Goal: Task Accomplishment & Management: Complete application form

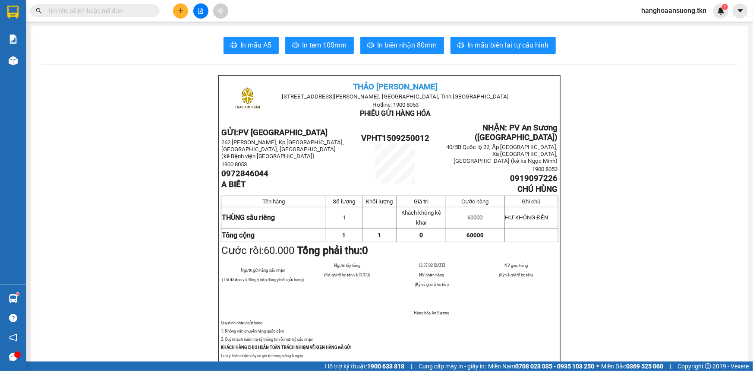
scroll to position [196, 0]
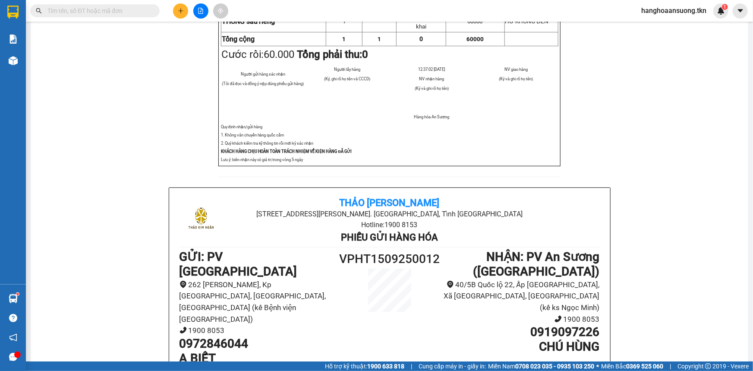
click at [282, 367] on div "Hỗ trợ kỹ thuật: 1900 633 818 | Cung cấp máy in - giấy in: [GEOGRAPHIC_DATA] 07…" at bounding box center [374, 365] width 749 height 9
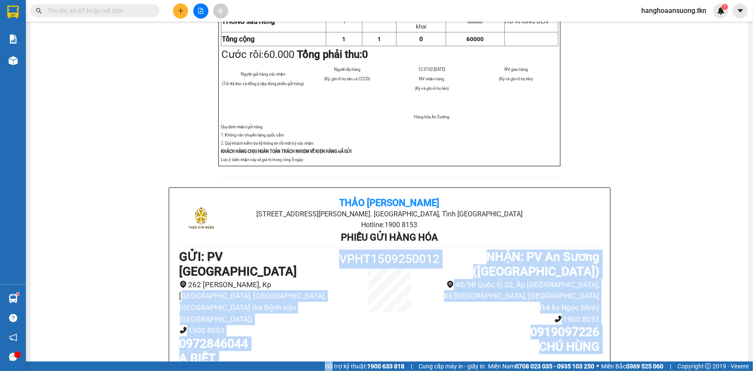
drag, startPoint x: 282, startPoint y: 367, endPoint x: 276, endPoint y: 279, distance: 88.2
click at [276, 279] on section "Kết quả tìm kiếm ( 362 ) Bộ lọc Mã ĐH Trạng thái Món hàng Thu hộ Tổng cước Chưa…" at bounding box center [376, 185] width 753 height 371
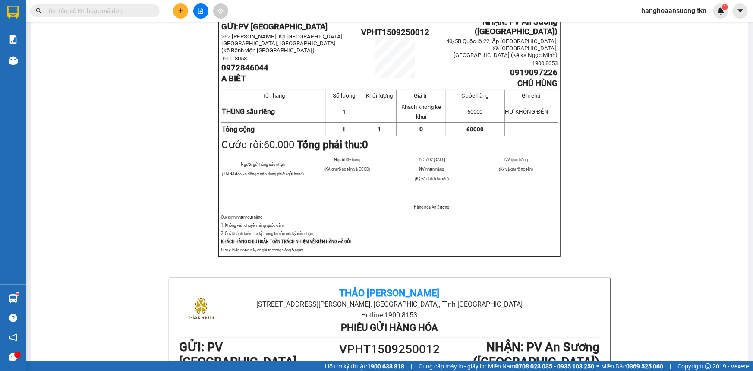
scroll to position [0, 0]
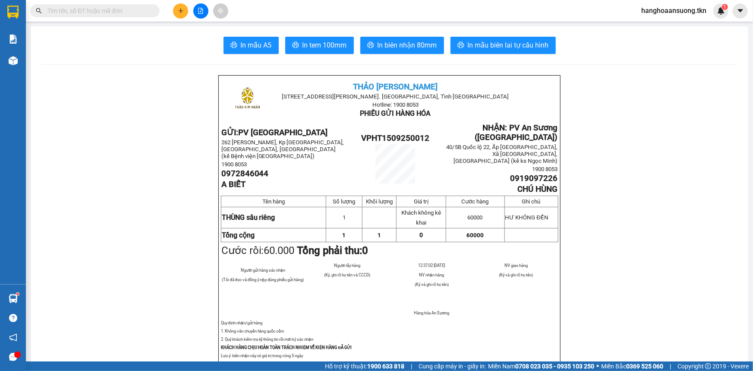
click at [183, 11] on icon "plus" at bounding box center [181, 11] width 6 height 6
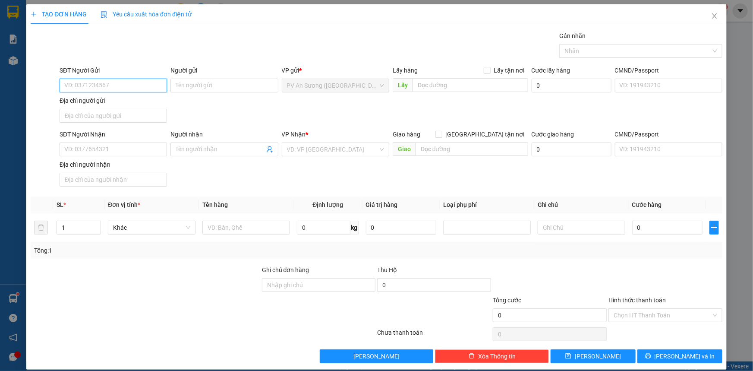
click at [103, 88] on input "SĐT Người Gửi" at bounding box center [113, 86] width 107 height 14
type input "0789811789"
click at [128, 101] on div "0789811789 - HIẾU" at bounding box center [112, 102] width 96 height 9
type input "HIẾU"
type input "0908173060"
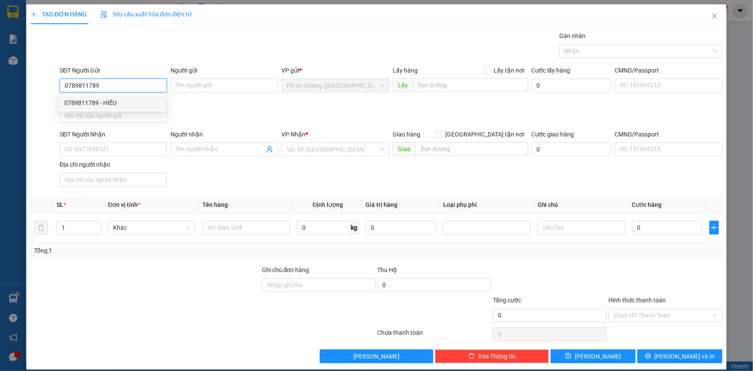
type input "thiên nam"
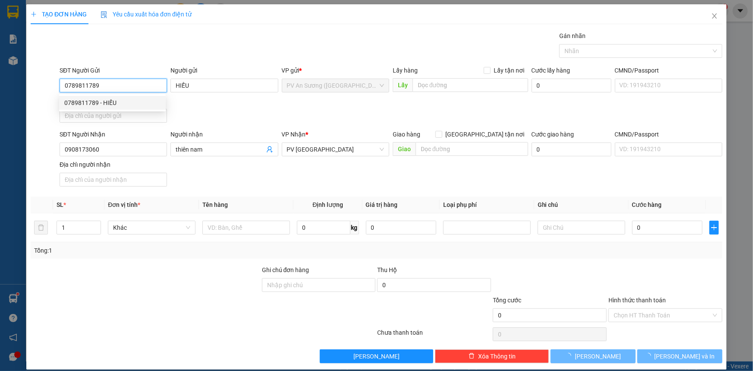
type input "80.000"
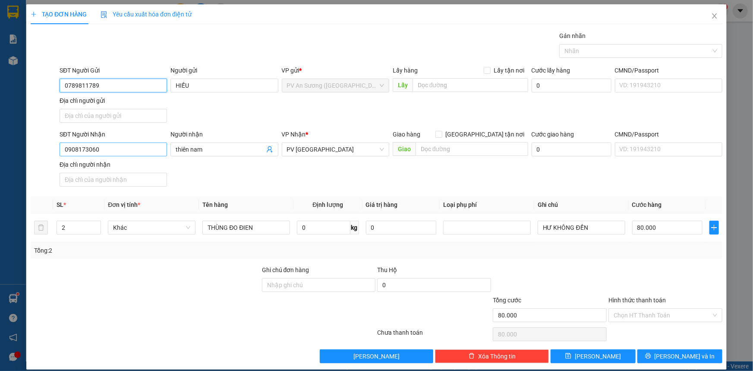
type input "0789811789"
drag, startPoint x: 148, startPoint y: 148, endPoint x: 104, endPoint y: 153, distance: 45.2
click at [129, 151] on input "0908173060" at bounding box center [113, 149] width 107 height 14
click at [65, 155] on input "0908173060" at bounding box center [113, 149] width 107 height 14
drag, startPoint x: 109, startPoint y: 146, endPoint x: 44, endPoint y: 150, distance: 64.8
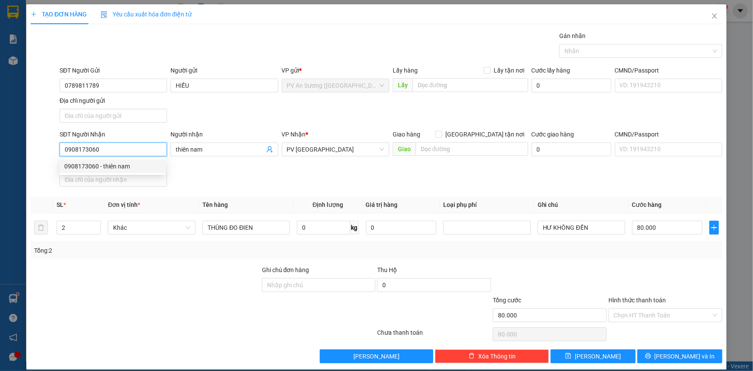
click at [44, 150] on div "SĐT Người Nhận 0908173060 Người nhận thiên nam VP Nhận * PV Hòa Thành Giao hàng…" at bounding box center [376, 159] width 693 height 60
type input "0908173060"
click at [223, 151] on input "thiên nam" at bounding box center [220, 149] width 88 height 9
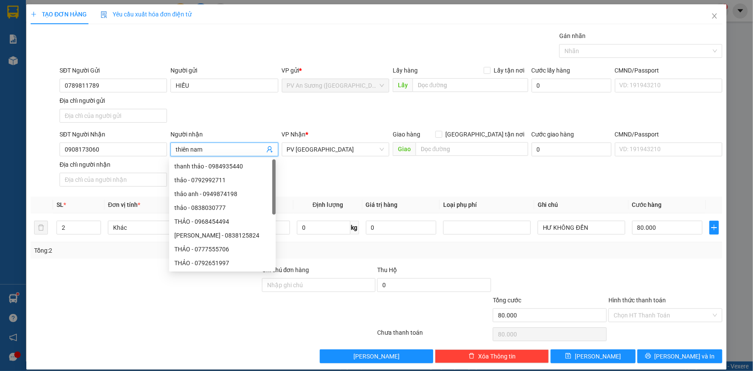
drag, startPoint x: 231, startPoint y: 148, endPoint x: 166, endPoint y: 151, distance: 65.7
click at [166, 151] on div "SĐT Người Nhận 0908173060 Người nhận thiên nam VP Nhận * PV Hòa Thành Giao hàng…" at bounding box center [391, 159] width 666 height 60
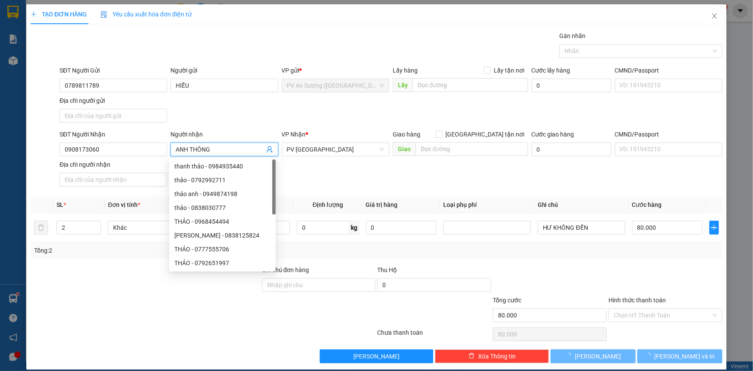
type input "ANH THÔNG"
click at [227, 118] on div "SĐT Người Gửi 0789811789 Người gửi HIẾU VP gửi * PV An Sương ([GEOGRAPHIC_DATA]…" at bounding box center [391, 96] width 666 height 60
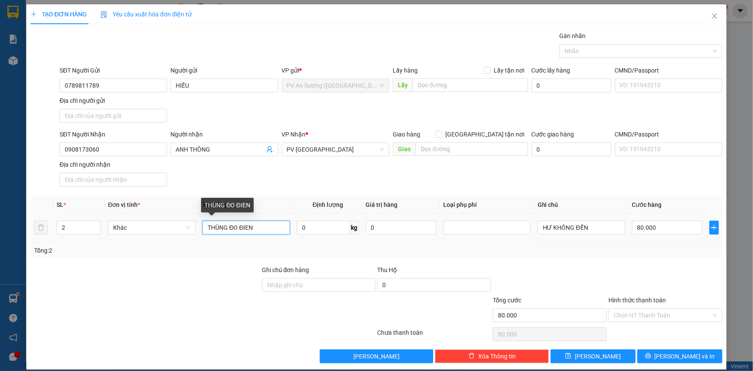
click at [265, 225] on input "THÙNG ĐO ĐIEN" at bounding box center [246, 227] width 88 height 14
type input "THÙNG ĐỒ ĐIỆN"
click at [317, 224] on input "0" at bounding box center [323, 227] width 53 height 14
type input "5"
click at [595, 253] on div "Tổng: 2" at bounding box center [376, 250] width 685 height 9
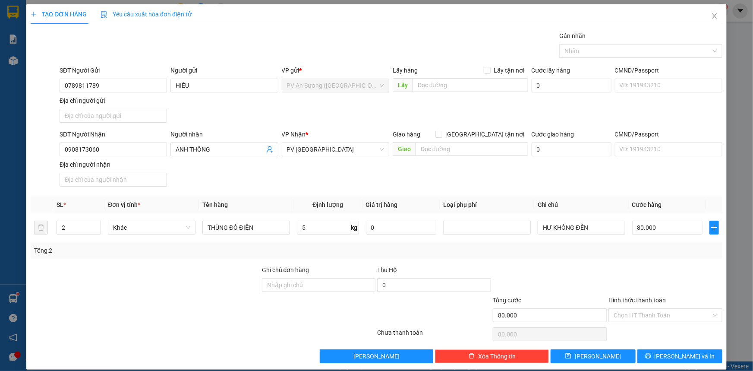
click at [659, 271] on div at bounding box center [666, 280] width 116 height 30
click at [653, 229] on input "80.000" at bounding box center [667, 227] width 70 height 14
type input "0"
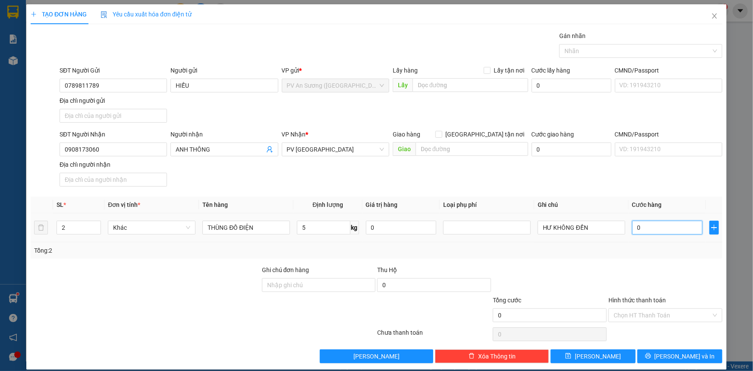
type input "2"
type input "02"
type input "20"
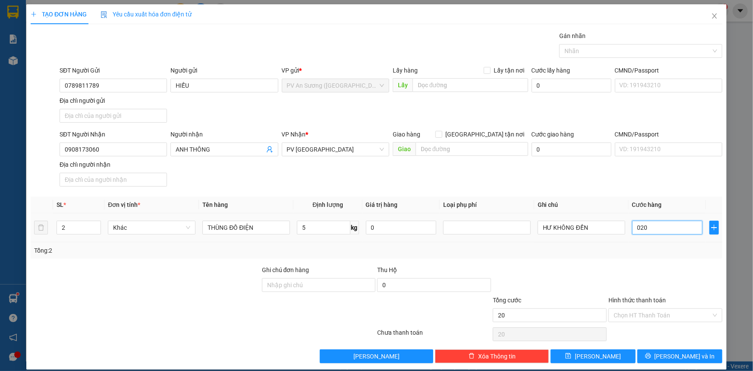
click at [637, 225] on input "020" at bounding box center [667, 227] width 70 height 14
type input "20"
type input "20.000"
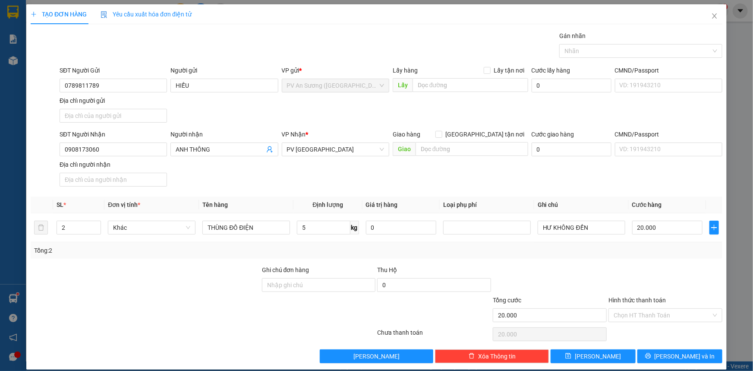
drag, startPoint x: 648, startPoint y: 283, endPoint x: 652, endPoint y: 282, distance: 4.4
click at [652, 282] on div at bounding box center [666, 280] width 116 height 30
click at [633, 309] on input "Hình thức thanh toán" at bounding box center [663, 315] width 98 height 13
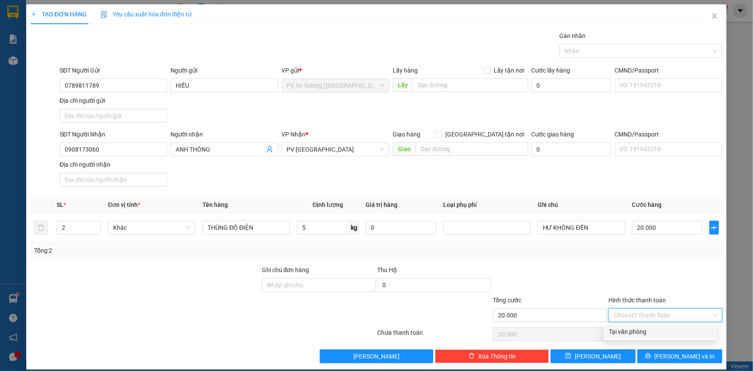
click at [630, 338] on div "Transit Pickup Surcharge Ids Transit Deliver Surcharge Ids Transit Deliver Surc…" at bounding box center [377, 197] width 692 height 332
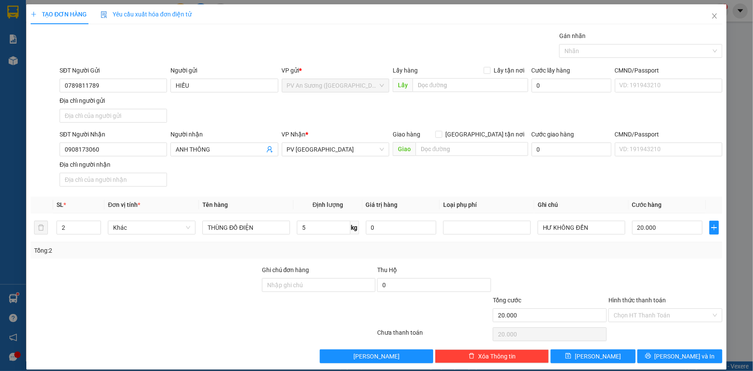
click at [630, 332] on div "Chọn HT Thanh Toán" at bounding box center [666, 333] width 116 height 17
click at [635, 311] on input "Hình thức thanh toán" at bounding box center [663, 315] width 98 height 13
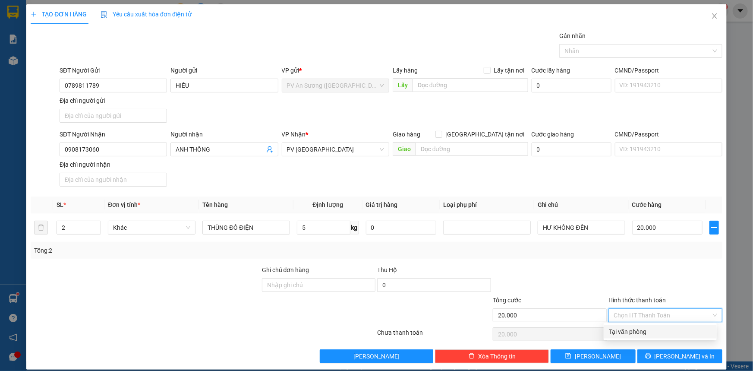
click at [634, 331] on div "Tại văn phòng" at bounding box center [660, 331] width 103 height 9
type input "0"
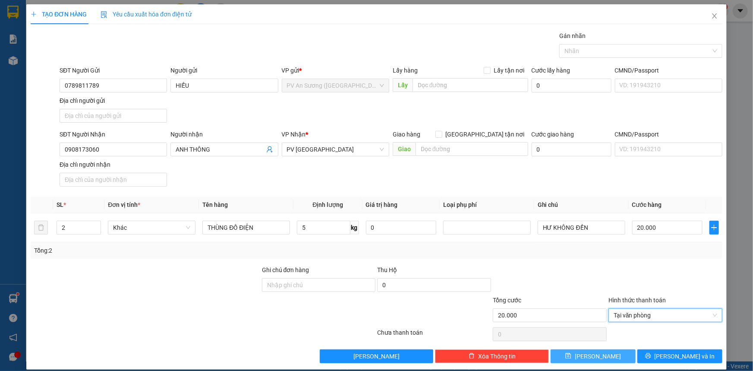
click at [606, 354] on button "[PERSON_NAME]" at bounding box center [593, 356] width 85 height 14
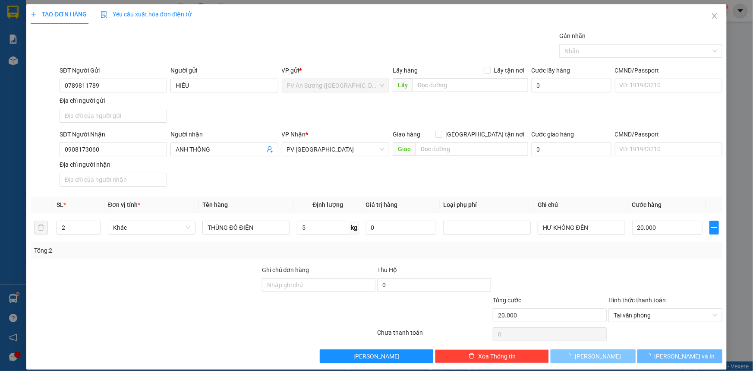
type input "0"
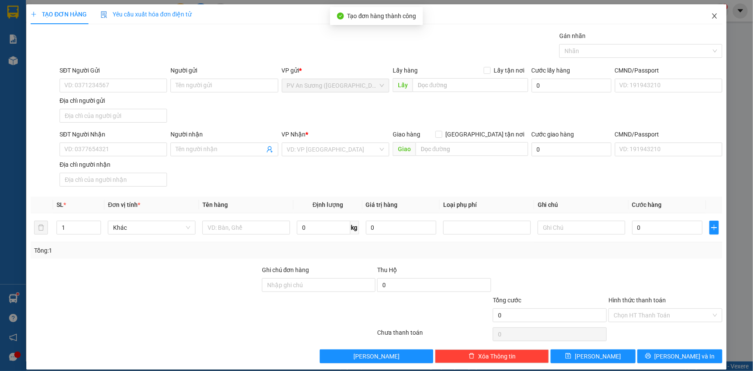
click at [711, 17] on icon "close" at bounding box center [714, 16] width 7 height 7
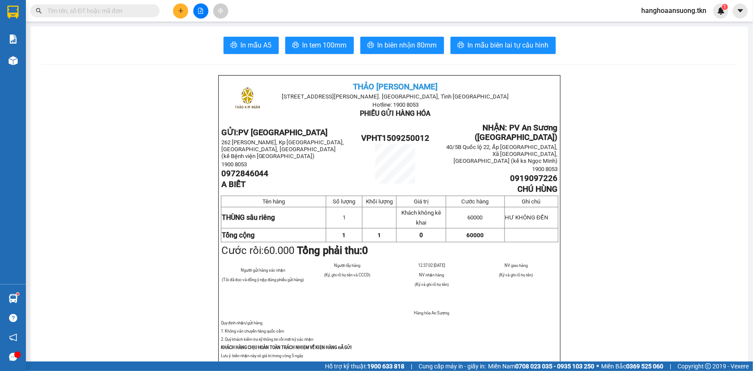
click at [182, 9] on icon "plus" at bounding box center [181, 11] width 6 height 6
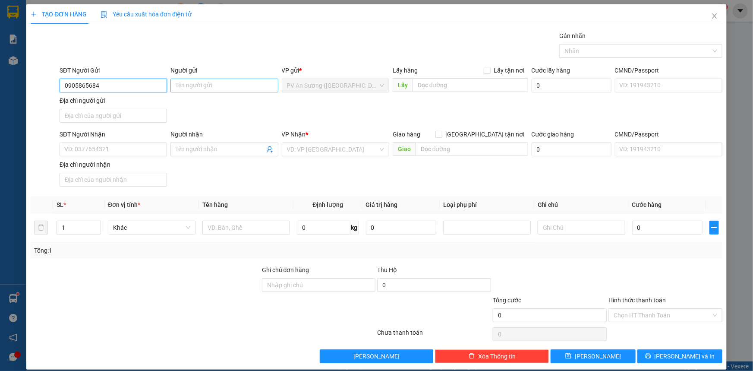
type input "0905865684"
click at [224, 80] on input "Người gửi" at bounding box center [223, 86] width 107 height 14
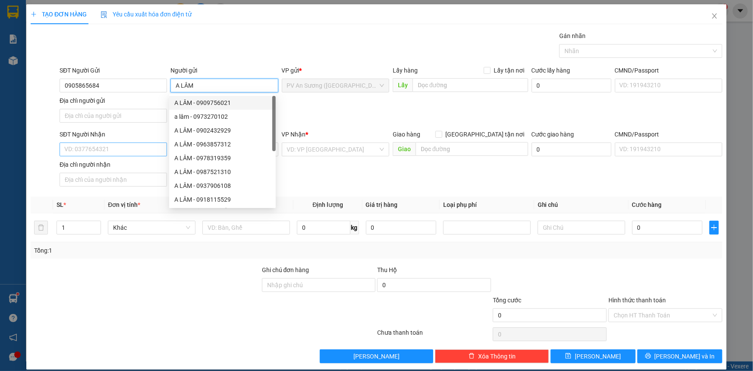
type input "A LÂM"
click at [107, 155] on input "SĐT Người Nhận" at bounding box center [113, 149] width 107 height 14
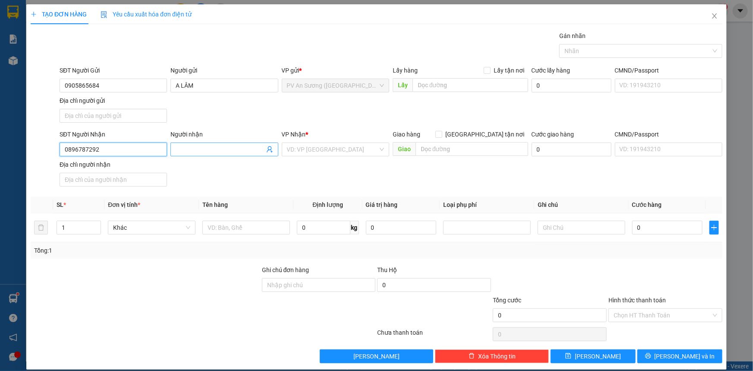
type input "0896787292"
click at [177, 148] on input "Người nhận" at bounding box center [220, 149] width 88 height 9
type input "A TÀN"
click at [231, 225] on input "text" at bounding box center [246, 227] width 88 height 14
type input "1 CAN RƯỢU"
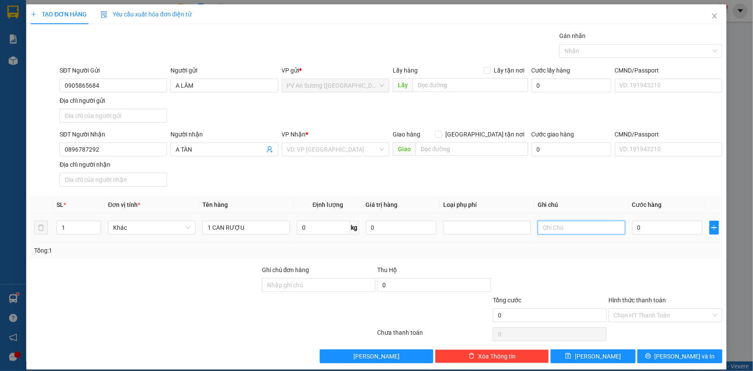
click at [551, 231] on input "text" at bounding box center [582, 227] width 88 height 14
type input "HƯ KHÔNG ĐỀN"
click at [663, 231] on input "0" at bounding box center [667, 227] width 70 height 14
type input "4"
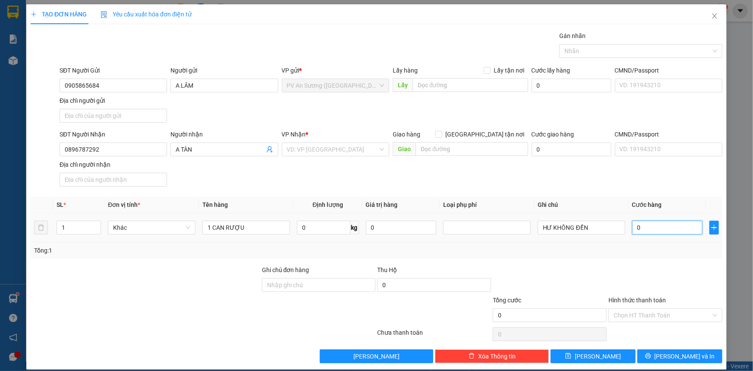
type input "4"
type input "40"
click at [682, 283] on div at bounding box center [666, 280] width 116 height 30
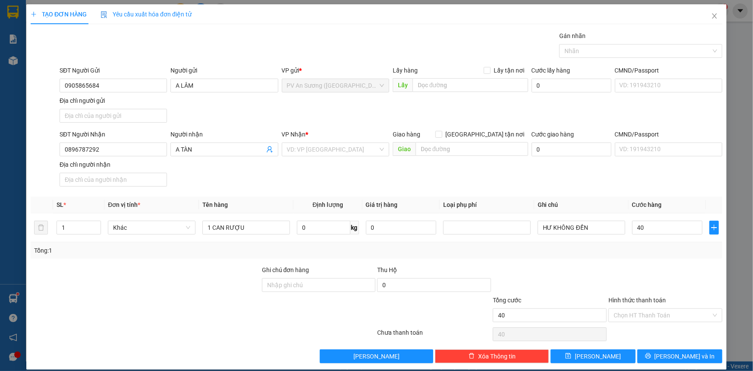
type input "40.000"
click at [668, 314] on input "Hình thức thanh toán" at bounding box center [663, 315] width 98 height 13
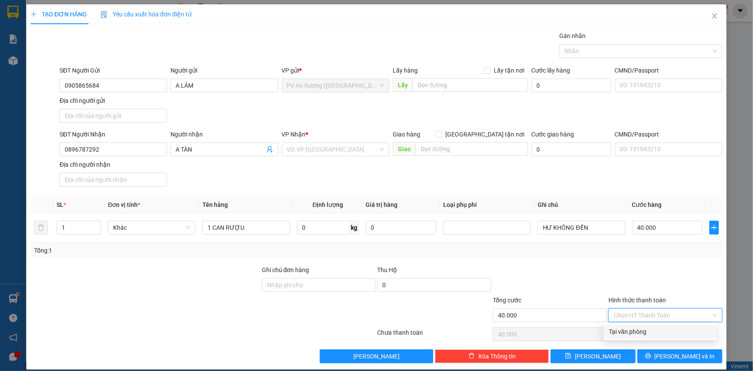
click at [664, 332] on div "Tại văn phòng" at bounding box center [660, 331] width 103 height 9
type input "0"
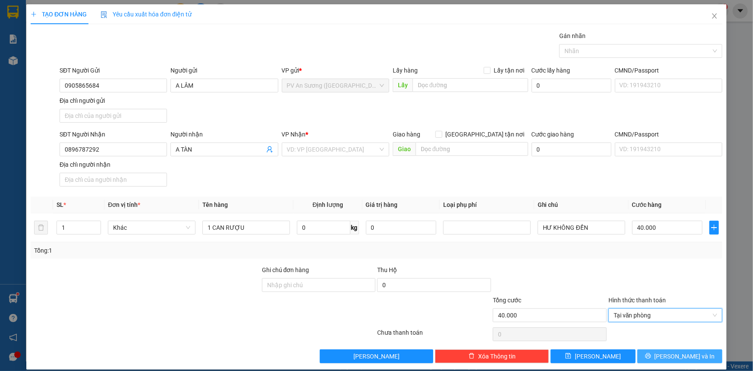
click at [674, 356] on span "[PERSON_NAME] và In" at bounding box center [685, 355] width 60 height 9
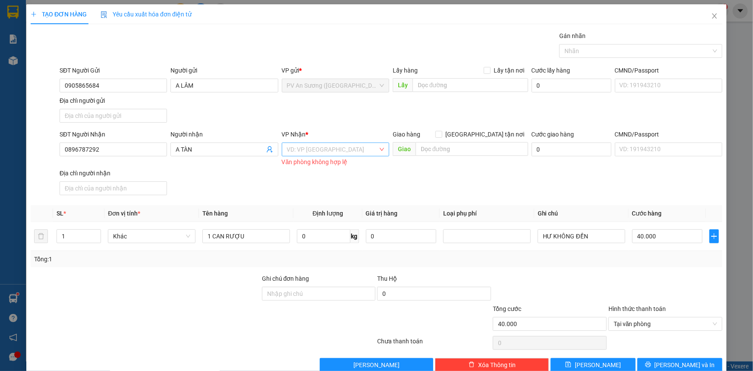
click at [337, 151] on input "search" at bounding box center [332, 149] width 91 height 13
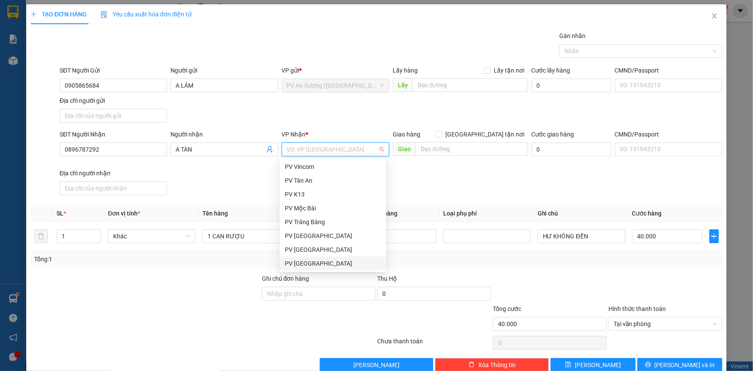
click at [314, 263] on div "PV [GEOGRAPHIC_DATA]" at bounding box center [333, 262] width 96 height 9
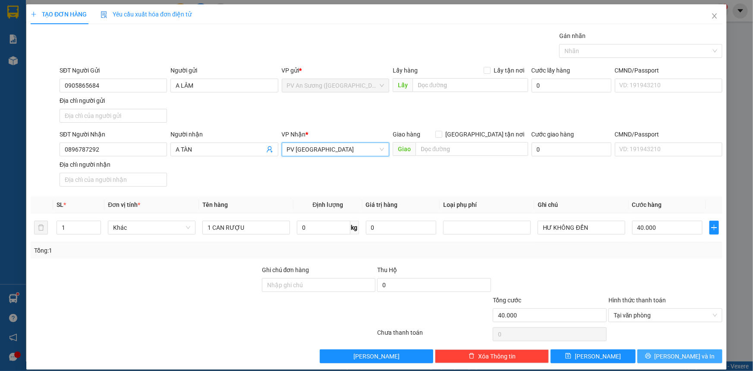
click at [679, 353] on span "[PERSON_NAME] và In" at bounding box center [685, 355] width 60 height 9
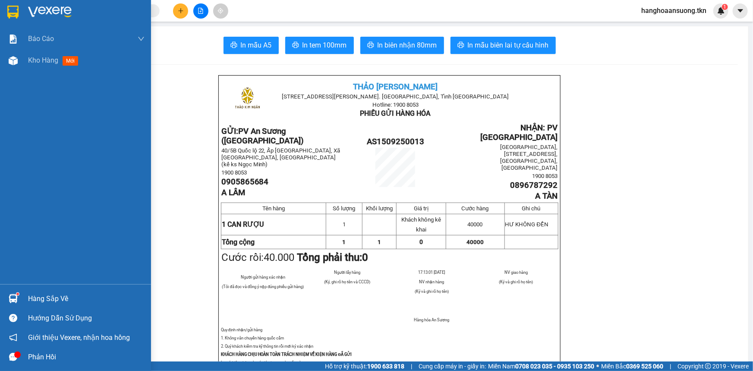
click at [8, 9] on div at bounding box center [13, 11] width 15 height 15
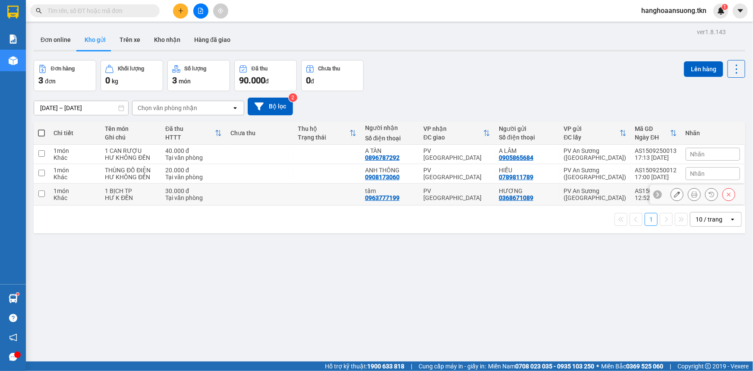
click at [51, 194] on td "1 món Khác" at bounding box center [74, 194] width 51 height 22
checkbox input "true"
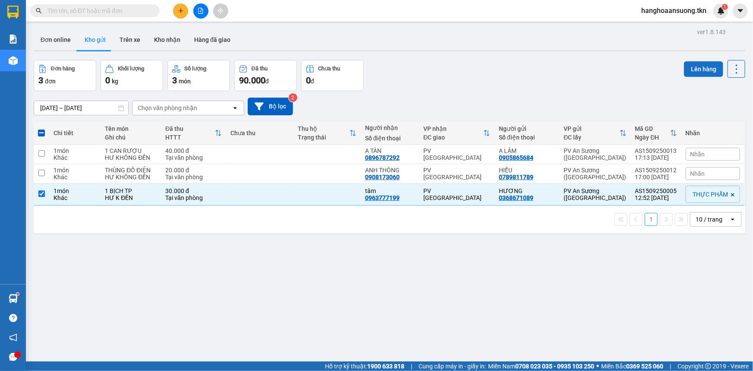
click at [702, 68] on button "Lên hàng" at bounding box center [703, 69] width 39 height 16
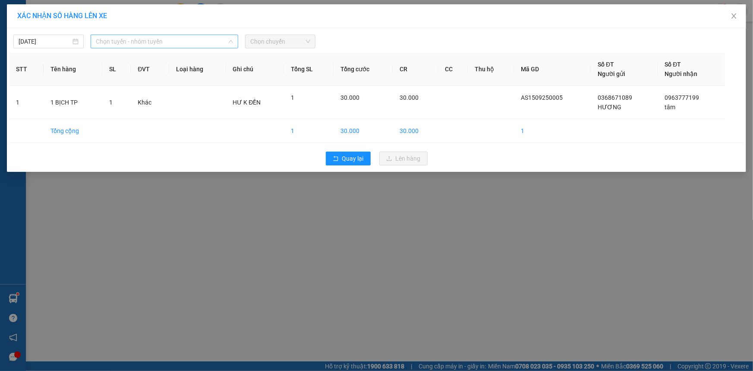
click at [176, 40] on span "Chọn tuyến - nhóm tuyến" at bounding box center [164, 41] width 137 height 13
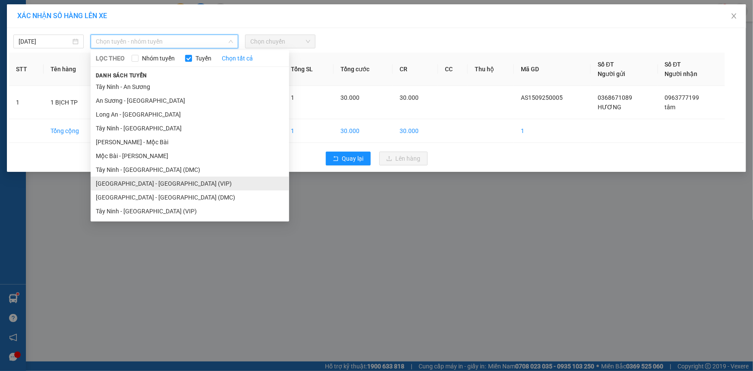
click at [134, 188] on li "[GEOGRAPHIC_DATA] - [GEOGRAPHIC_DATA] (VIP)" at bounding box center [190, 183] width 198 height 14
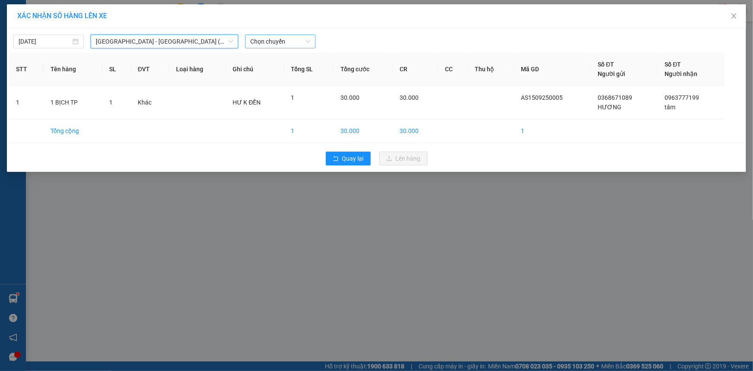
click at [277, 44] on span "Chọn chuyến" at bounding box center [280, 41] width 60 height 13
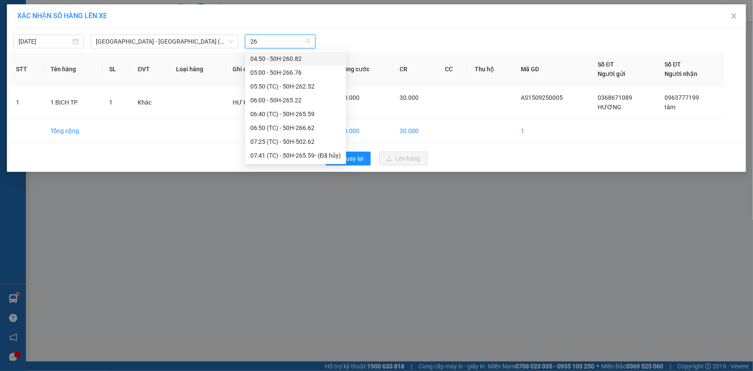
type input "262"
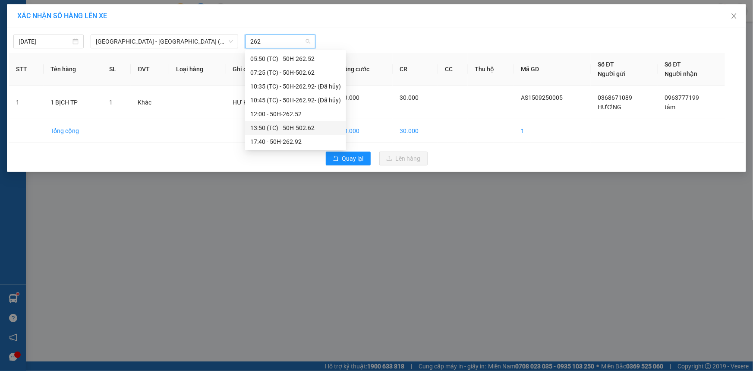
click at [290, 126] on div "13:50 (TC) - 50H-502.62" at bounding box center [295, 127] width 91 height 9
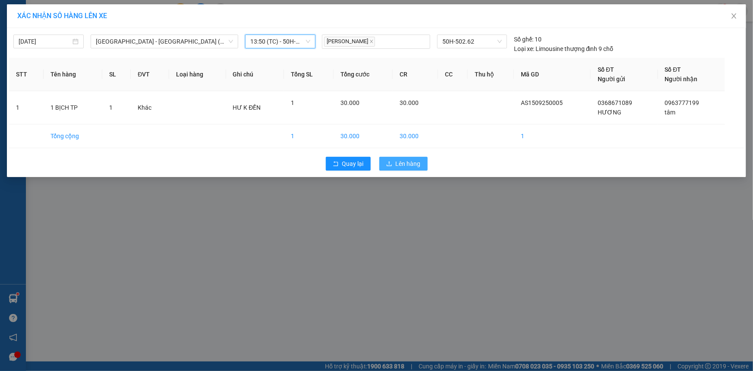
click at [410, 161] on span "Lên hàng" at bounding box center [408, 163] width 25 height 9
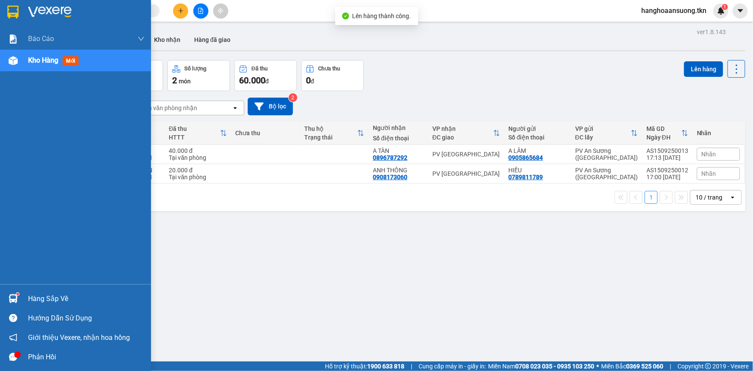
click at [37, 305] on div "Hàng sắp về" at bounding box center [75, 298] width 151 height 19
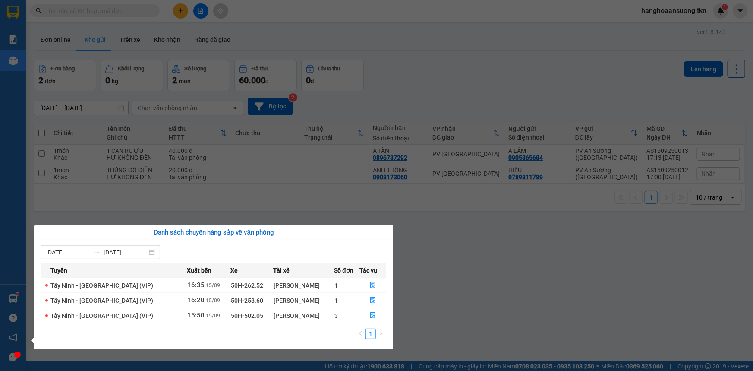
click at [215, 205] on section "Kết quả tìm kiếm ( 362 ) Bộ lọc Mã ĐH Trạng thái Món hàng Thu hộ Tổng cước Chưa…" at bounding box center [376, 185] width 753 height 371
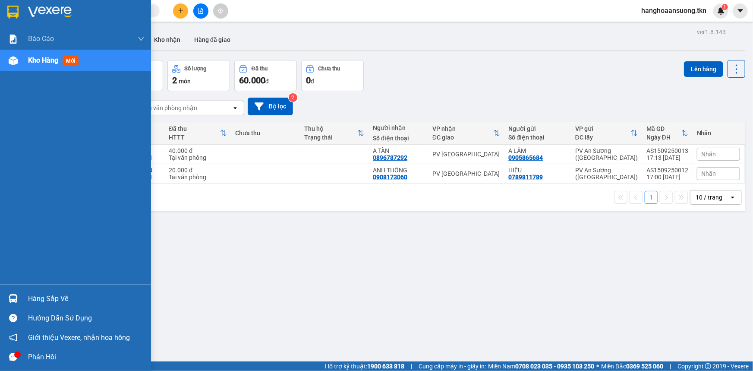
click at [19, 296] on div at bounding box center [13, 298] width 15 height 15
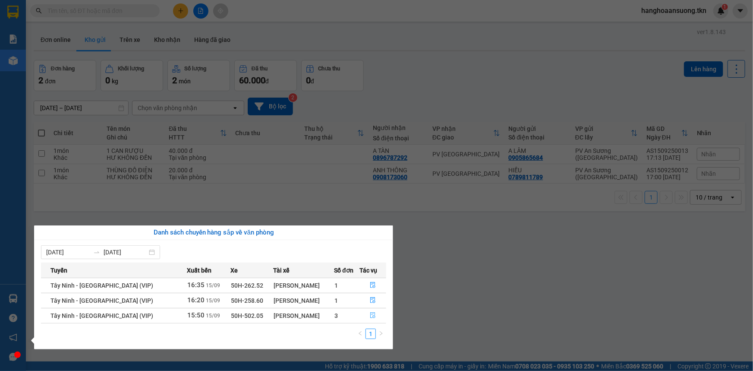
click at [370, 313] on icon "file-done" at bounding box center [373, 315] width 6 height 6
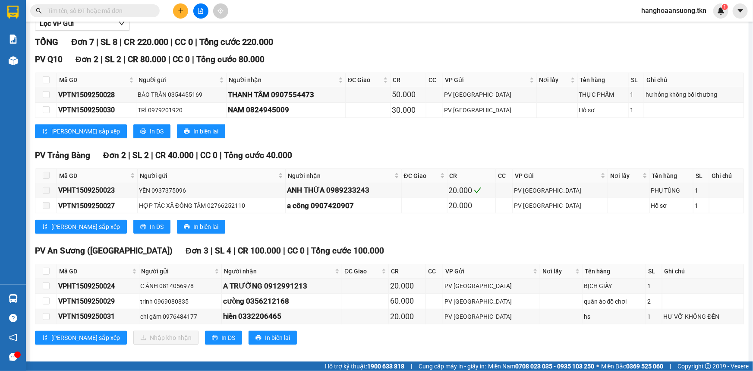
scroll to position [107, 0]
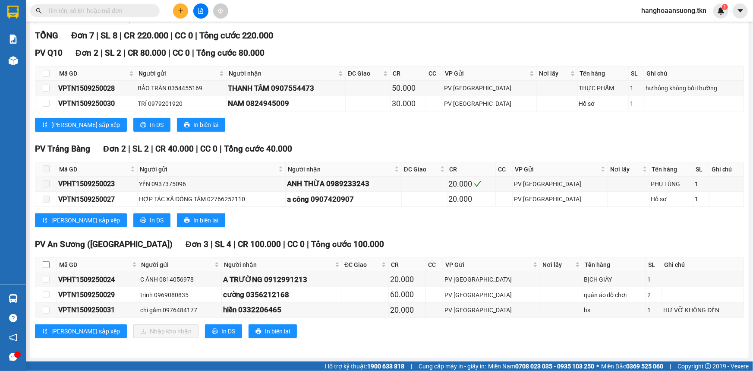
click at [49, 263] on input "checkbox" at bounding box center [46, 264] width 7 height 7
checkbox input "true"
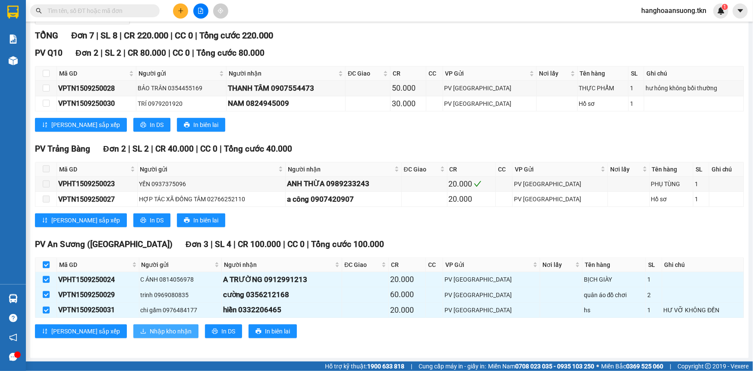
click at [150, 331] on span "Nhập kho nhận" at bounding box center [171, 330] width 42 height 9
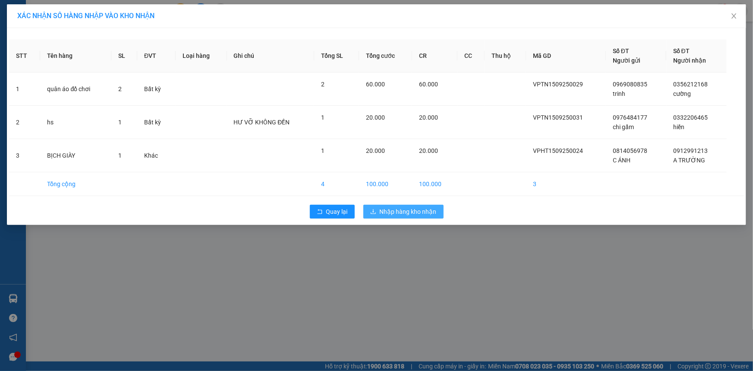
click at [406, 208] on span "Nhập hàng kho nhận" at bounding box center [408, 211] width 57 height 9
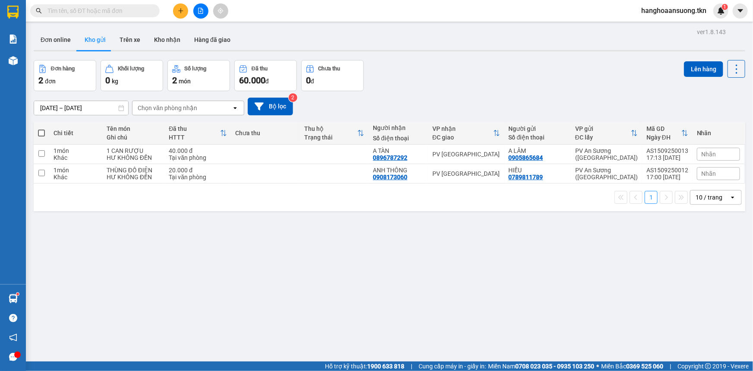
click at [76, 4] on div "Kết quả tìm kiếm ( 362 ) Bộ lọc Mã ĐH Trạng thái Món hàng Thu hộ Tổng cước Chưa…" at bounding box center [84, 10] width 168 height 15
click at [79, 10] on input "text" at bounding box center [98, 10] width 102 height 9
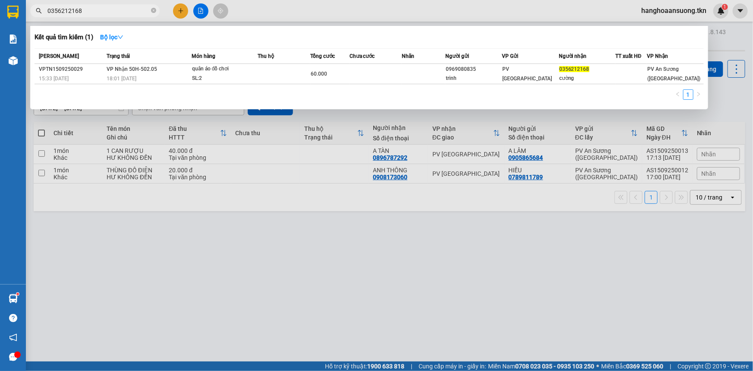
type input "0356212168"
click at [387, 86] on div "Mã ĐH Trạng thái Món hàng Thu hộ Tổng cước Chưa cước Nhãn Người gửi VP Gửi Ngườ…" at bounding box center [369, 76] width 669 height 57
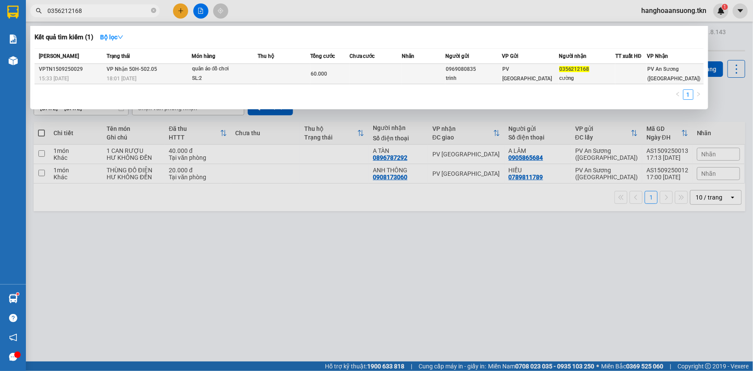
click at [387, 75] on td at bounding box center [376, 74] width 52 height 20
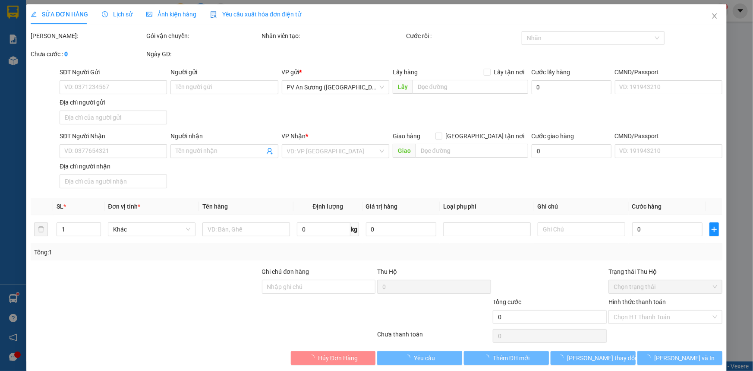
type input "0969080835"
type input "trinh"
type input "0356212168"
type input "cường"
type input "60.000"
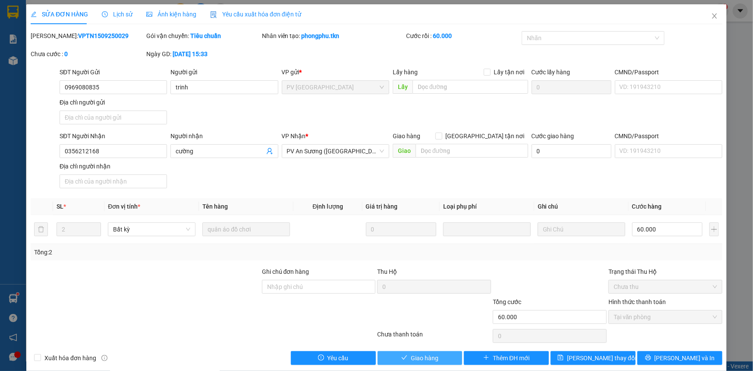
click at [431, 355] on span "Giao hàng" at bounding box center [425, 357] width 28 height 9
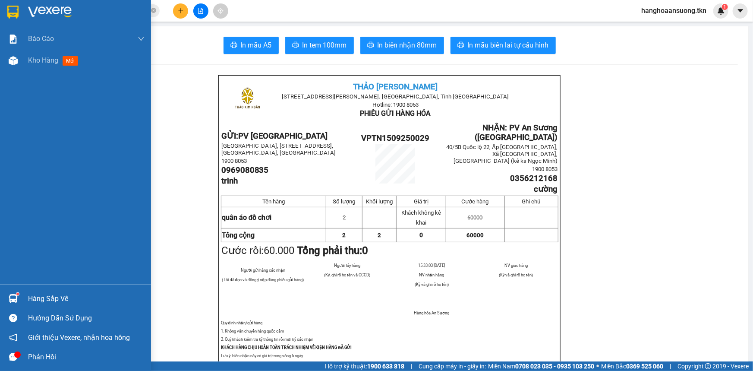
click at [20, 302] on div at bounding box center [13, 298] width 15 height 15
